Goal: Use online tool/utility: Utilize a website feature to perform a specific function

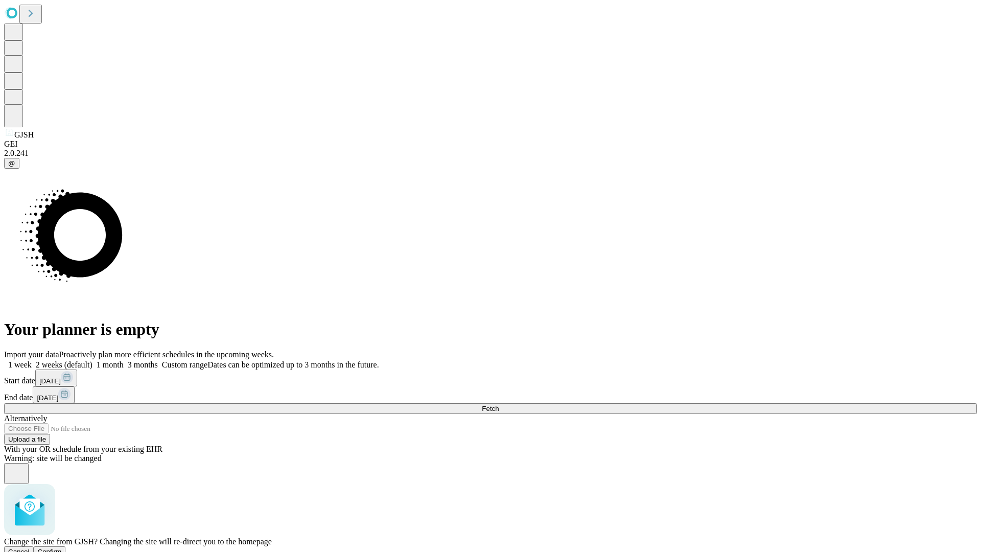
click at [62, 548] on span "Confirm" at bounding box center [50, 552] width 24 height 8
click at [124, 360] on label "1 month" at bounding box center [107, 364] width 31 height 9
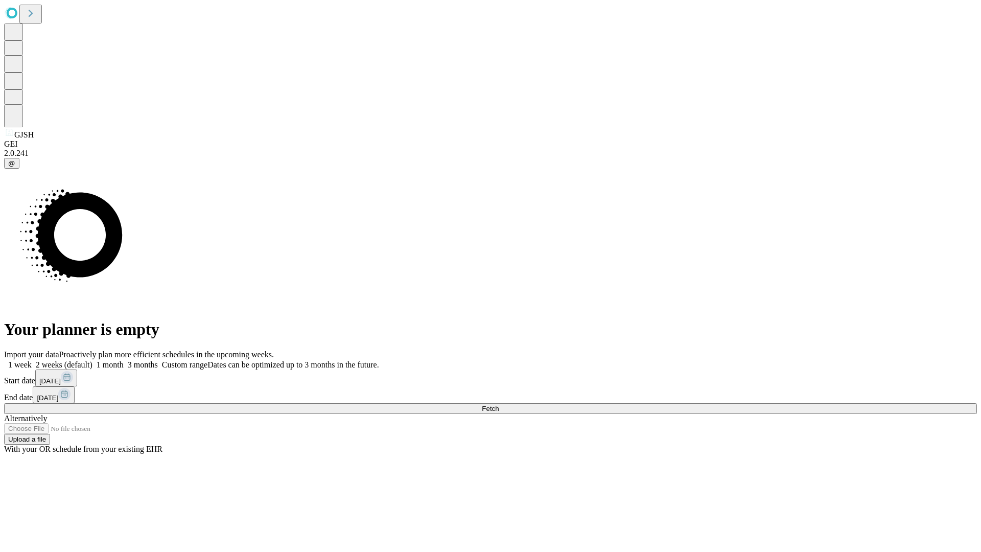
click at [499, 405] on span "Fetch" at bounding box center [490, 409] width 17 height 8
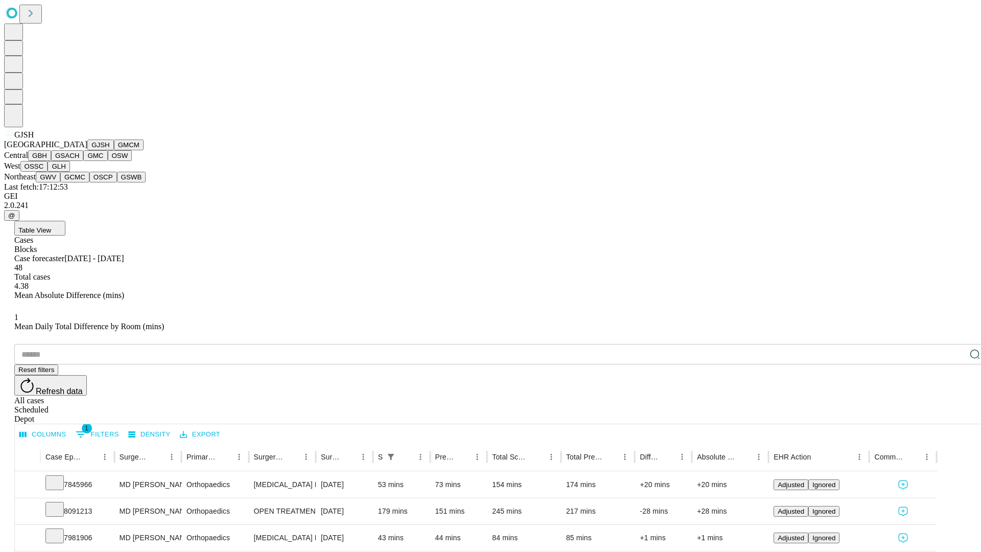
click at [114, 150] on button "GMCM" at bounding box center [129, 144] width 30 height 11
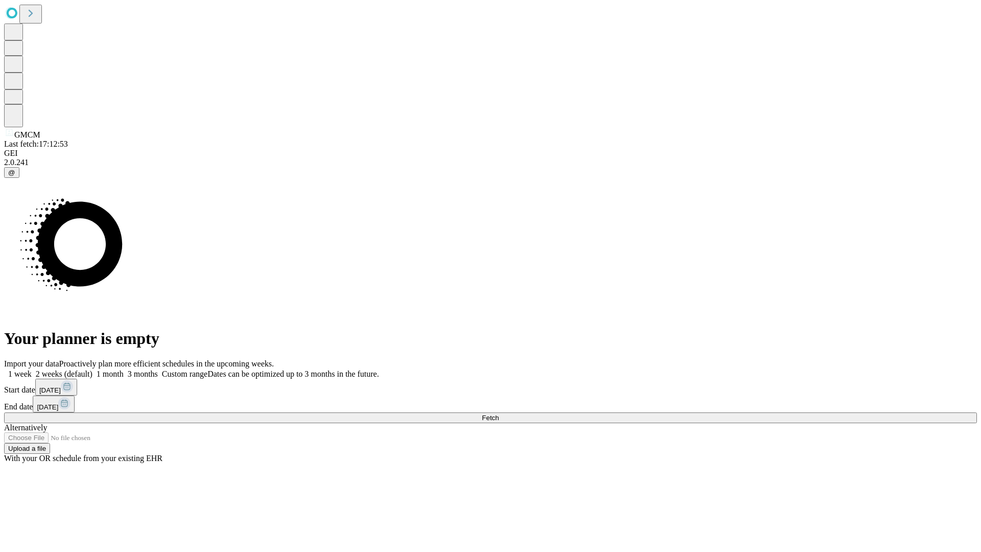
click at [124, 369] on label "1 month" at bounding box center [107, 373] width 31 height 9
click at [499, 414] on span "Fetch" at bounding box center [490, 418] width 17 height 8
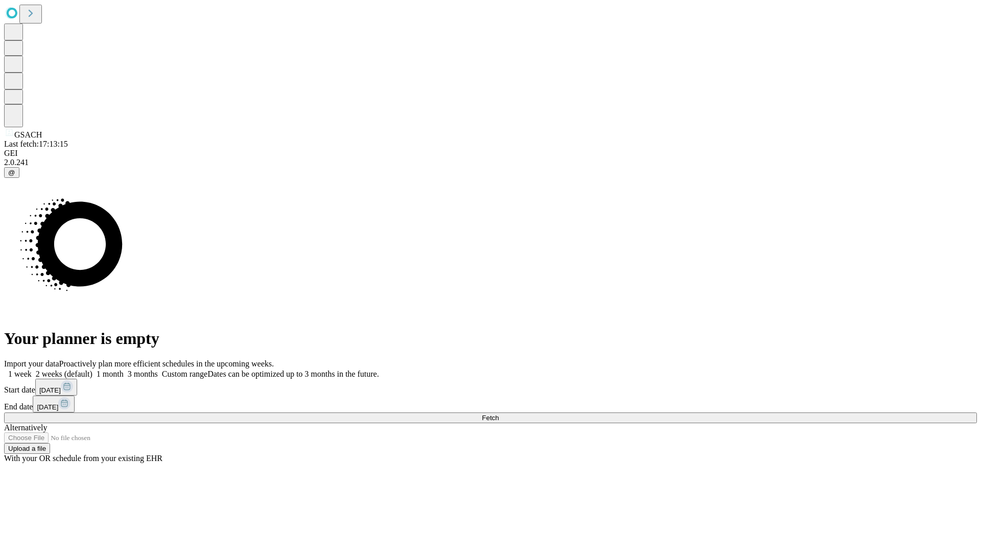
click at [124, 369] on label "1 month" at bounding box center [107, 373] width 31 height 9
click at [499, 414] on span "Fetch" at bounding box center [490, 418] width 17 height 8
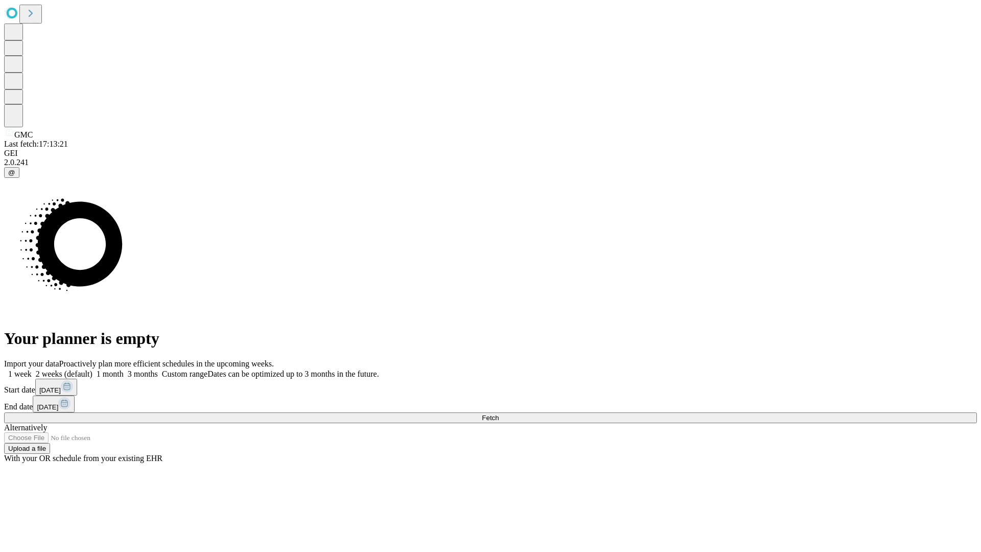
click at [124, 369] on label "1 month" at bounding box center [107, 373] width 31 height 9
click at [499, 414] on span "Fetch" at bounding box center [490, 418] width 17 height 8
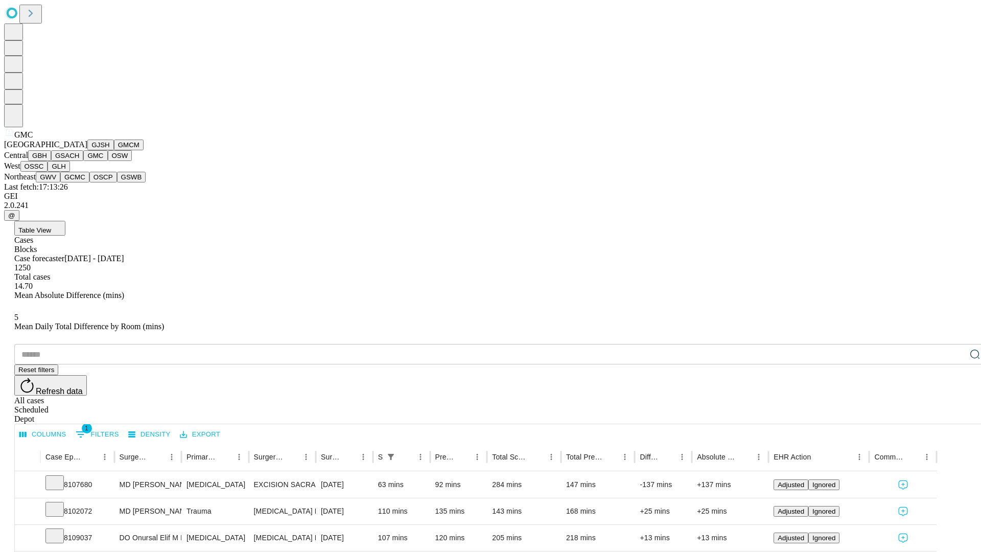
click at [108, 161] on button "OSW" at bounding box center [120, 155] width 25 height 11
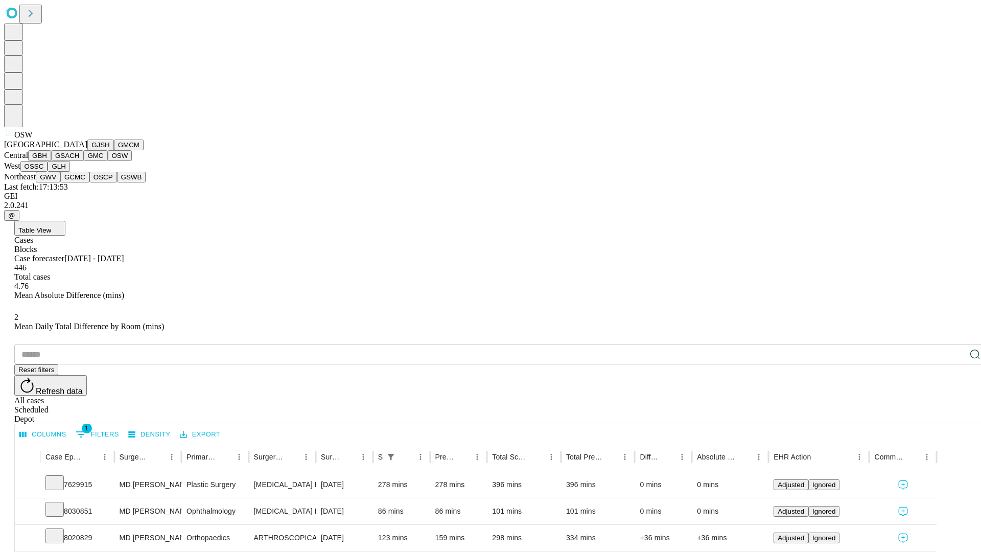
click at [48, 172] on button "OSSC" at bounding box center [34, 166] width 28 height 11
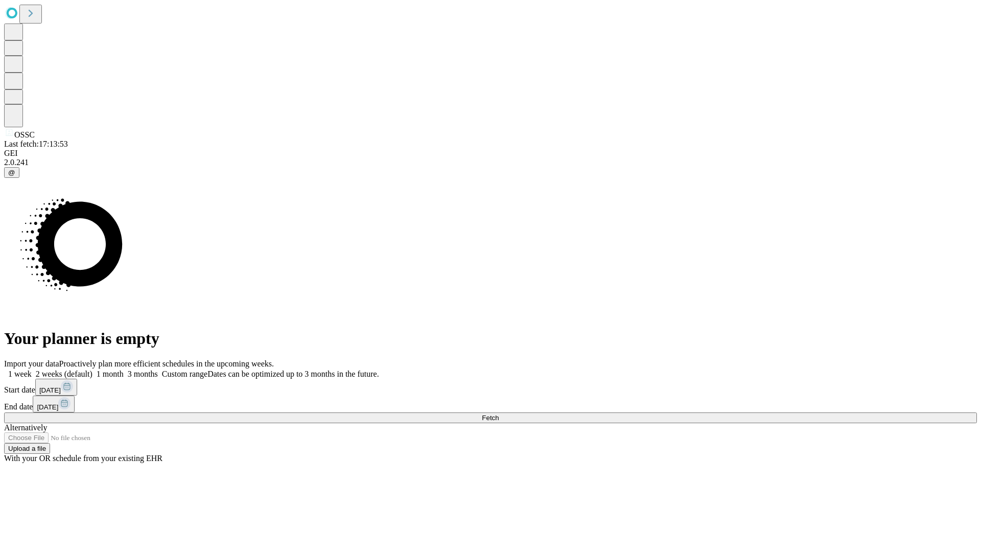
click at [124, 369] on label "1 month" at bounding box center [107, 373] width 31 height 9
click at [499, 414] on span "Fetch" at bounding box center [490, 418] width 17 height 8
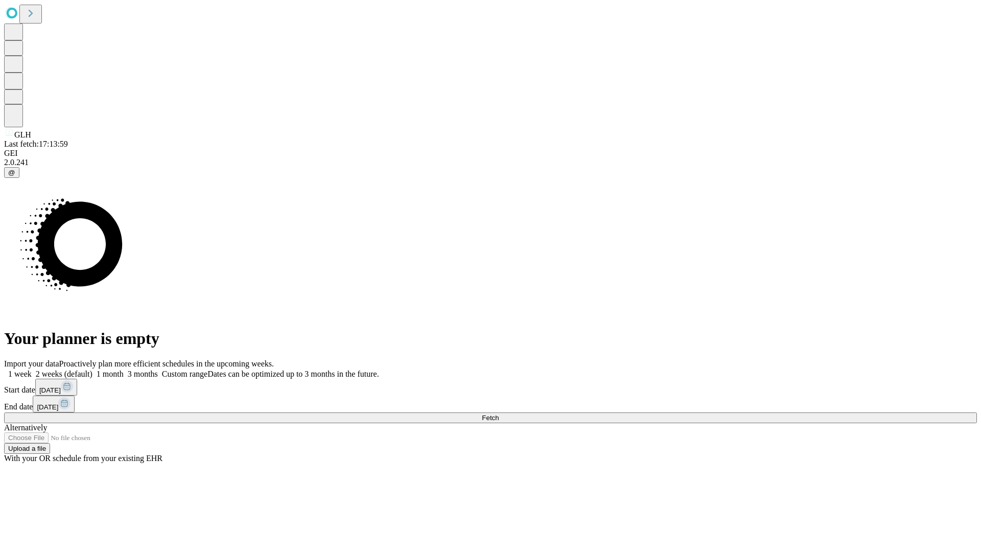
click at [124, 369] on label "1 month" at bounding box center [107, 373] width 31 height 9
click at [499, 414] on span "Fetch" at bounding box center [490, 418] width 17 height 8
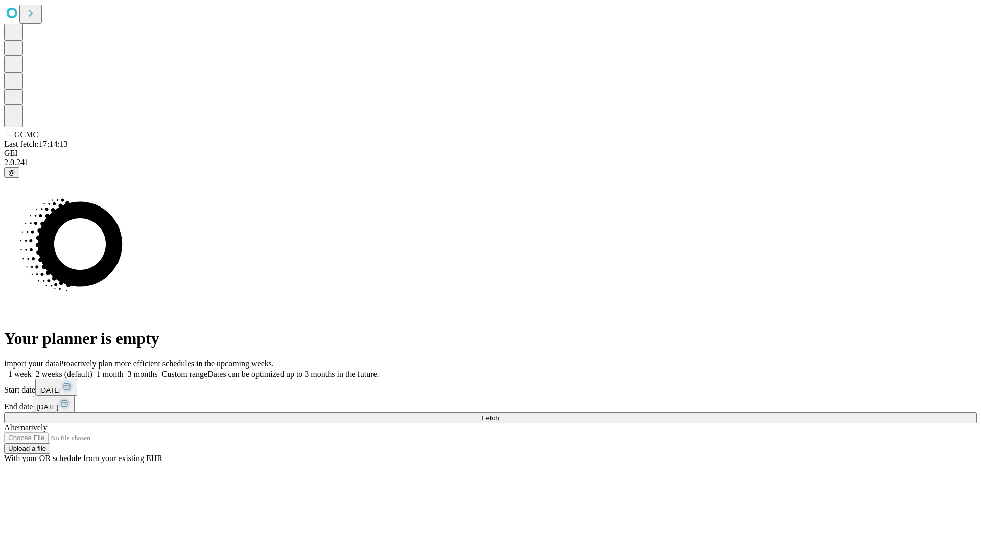
click at [124, 369] on label "1 month" at bounding box center [107, 373] width 31 height 9
click at [499, 414] on span "Fetch" at bounding box center [490, 418] width 17 height 8
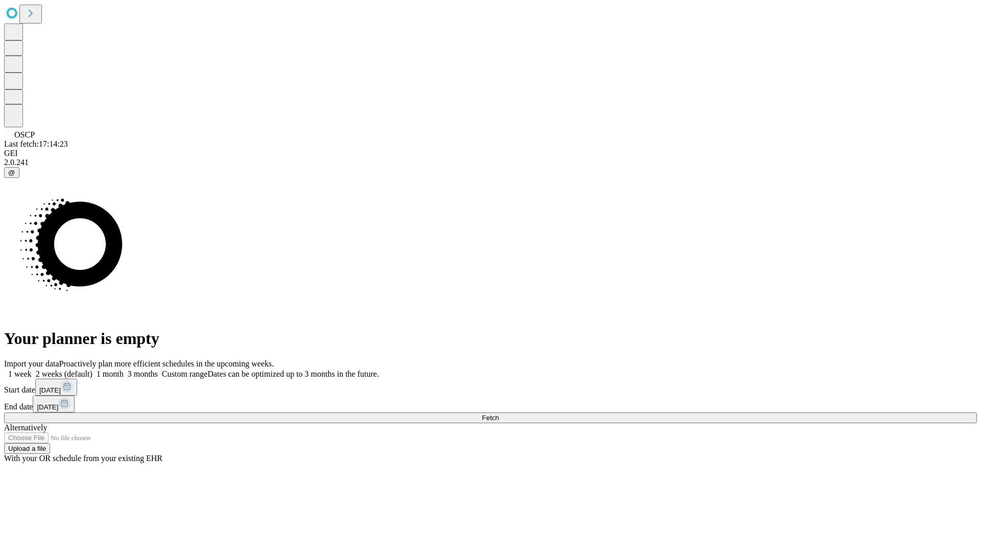
click at [499, 414] on span "Fetch" at bounding box center [490, 418] width 17 height 8
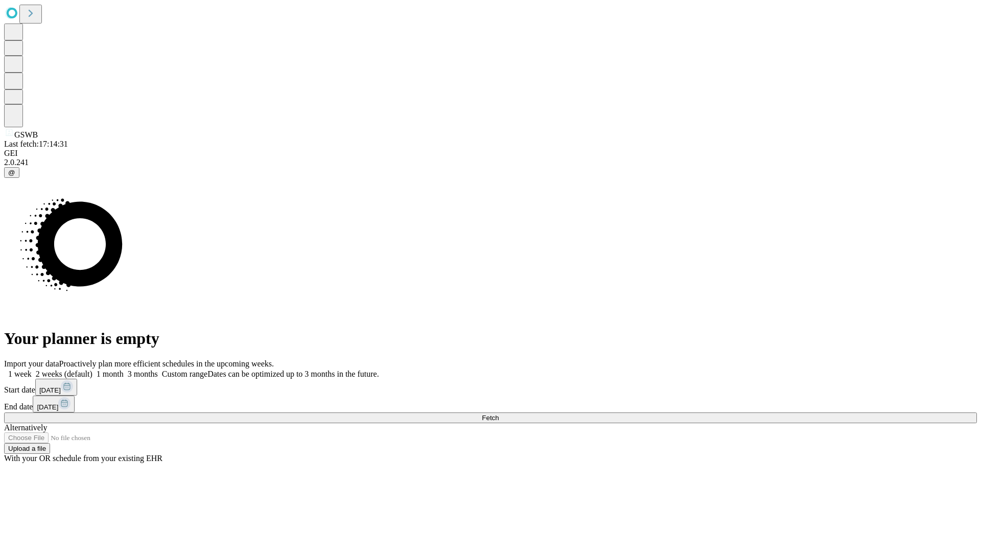
click at [124, 369] on label "1 month" at bounding box center [107, 373] width 31 height 9
click at [499, 414] on span "Fetch" at bounding box center [490, 418] width 17 height 8
